Goal: Transaction & Acquisition: Obtain resource

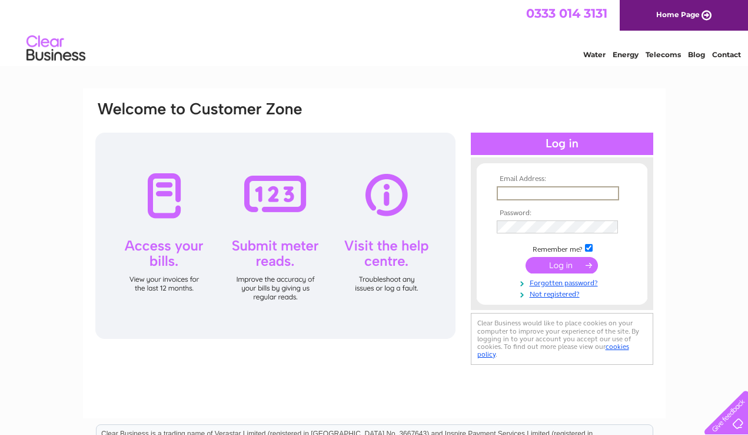
type input "[EMAIL_ADDRESS][DOMAIN_NAME]"
click at [526, 257] on input "submit" at bounding box center [562, 265] width 72 height 16
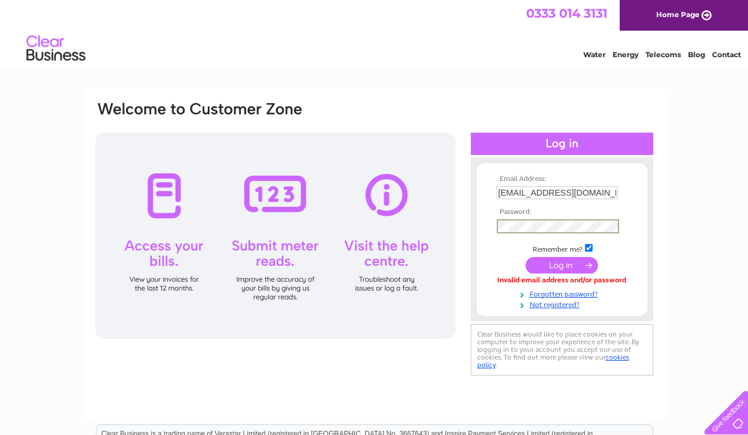
click at [526, 257] on input "submit" at bounding box center [562, 265] width 72 height 16
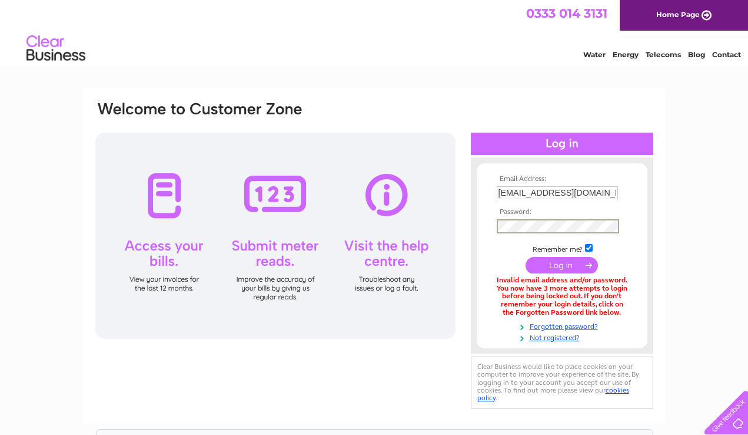
click at [526, 257] on input "submit" at bounding box center [562, 265] width 72 height 16
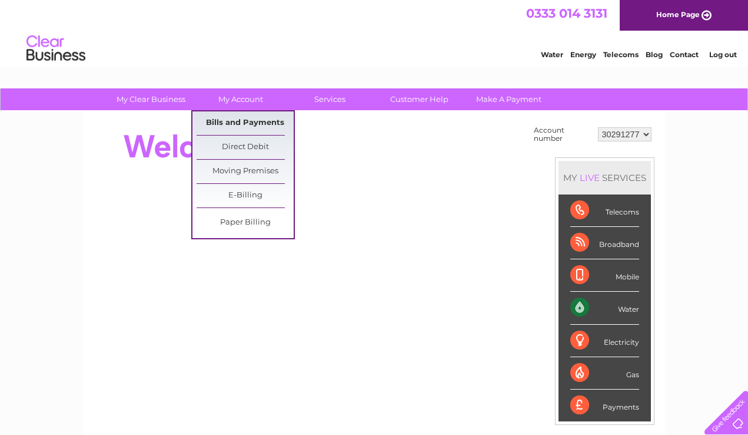
click at [249, 125] on link "Bills and Payments" at bounding box center [245, 123] width 97 height 24
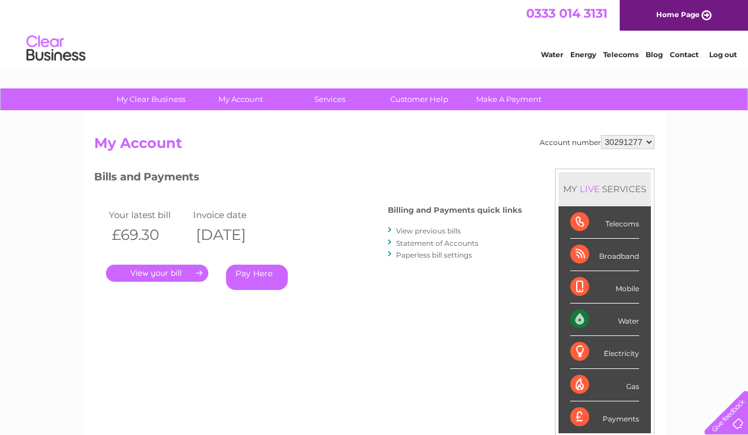
click at [418, 226] on link "View previous bills" at bounding box center [428, 230] width 65 height 9
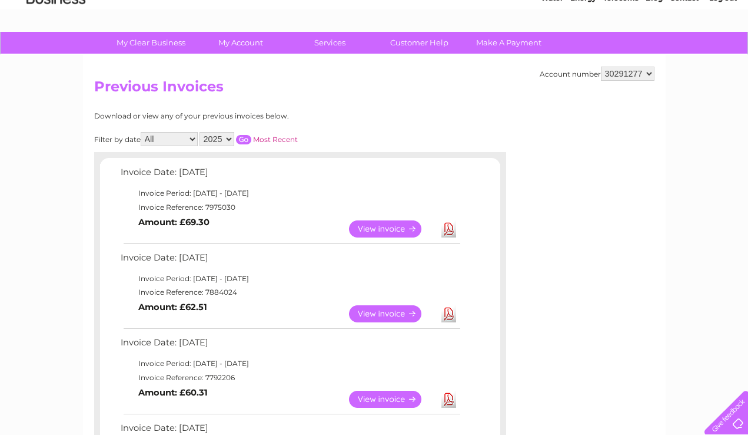
scroll to position [61, 0]
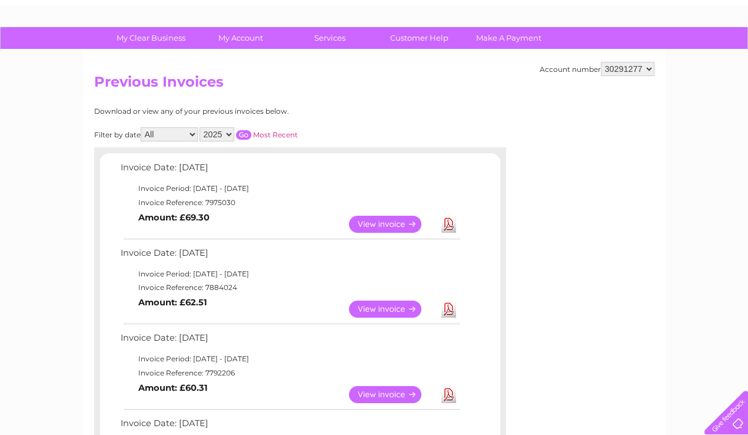
click at [447, 306] on link "Download" at bounding box center [449, 308] width 15 height 17
